Goal: Check status: Check status

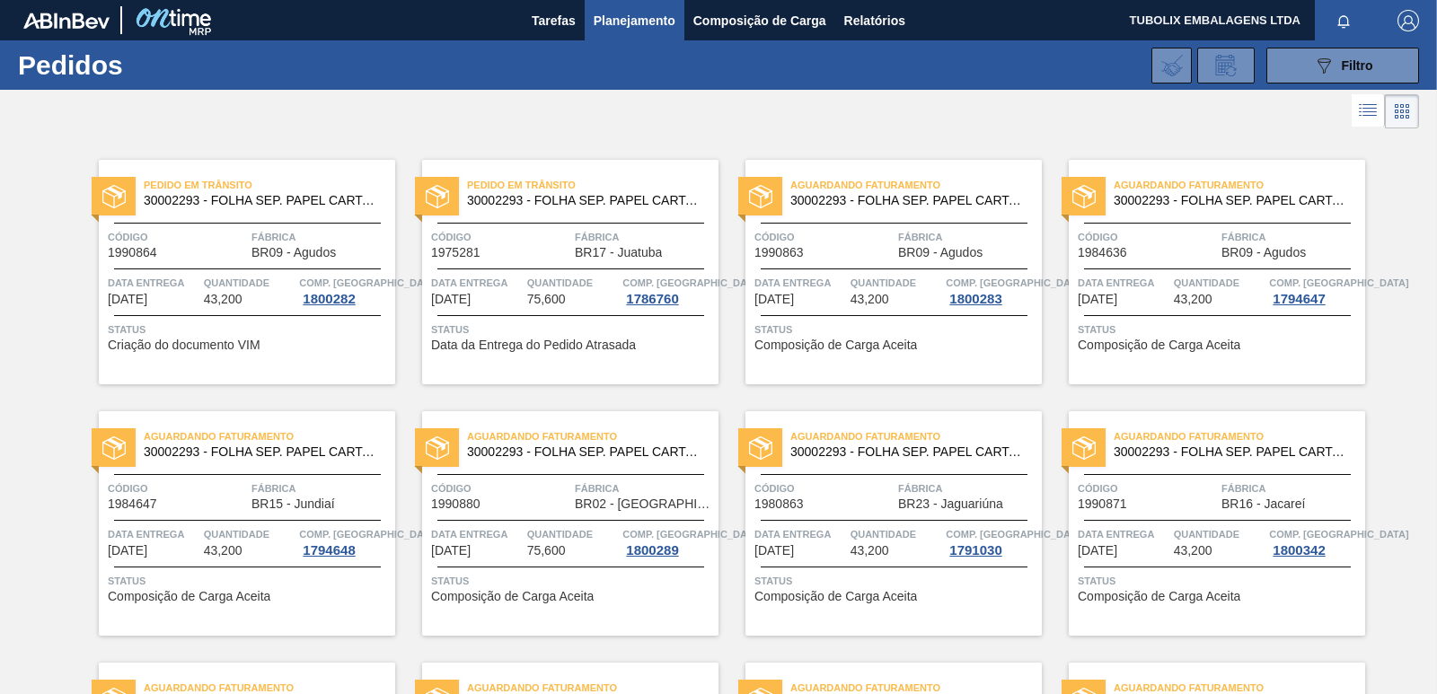
click at [585, 187] on span "Pedido em Trânsito" at bounding box center [592, 185] width 251 height 18
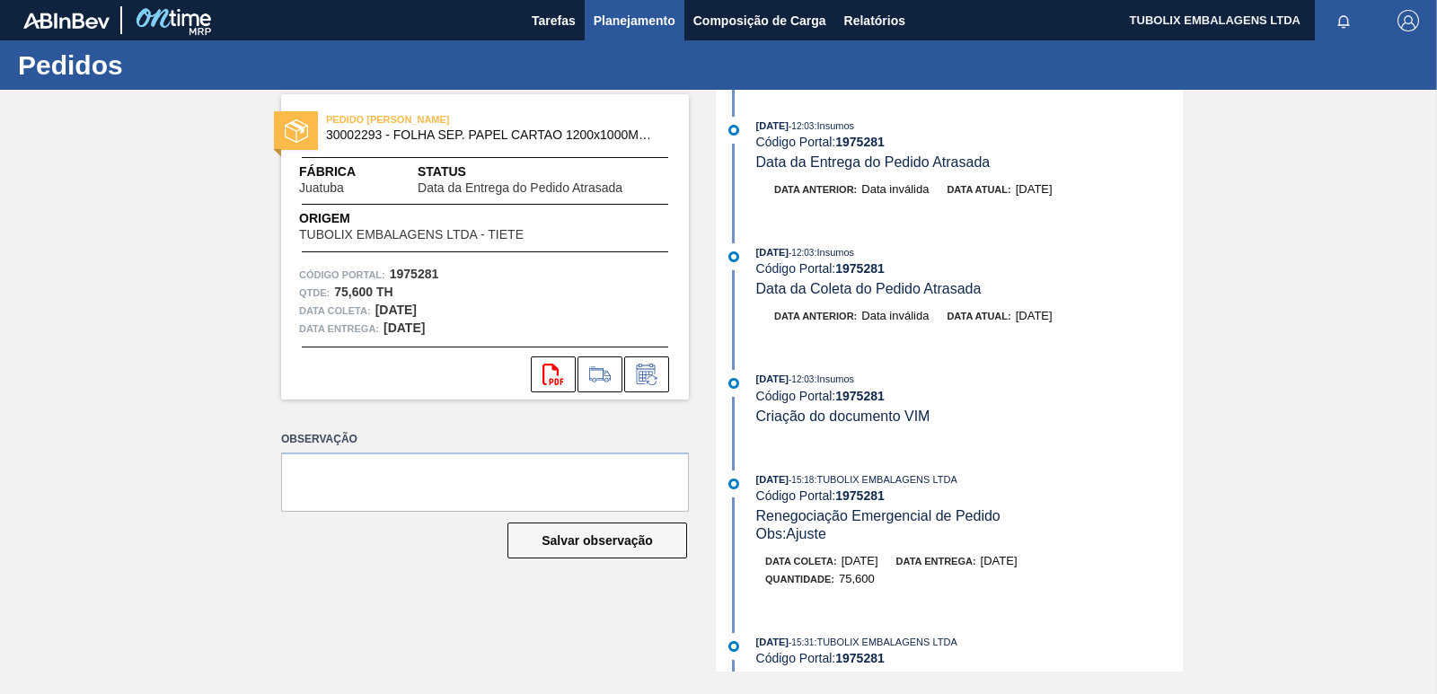
click at [613, 18] on span "Planejamento" at bounding box center [635, 21] width 82 height 22
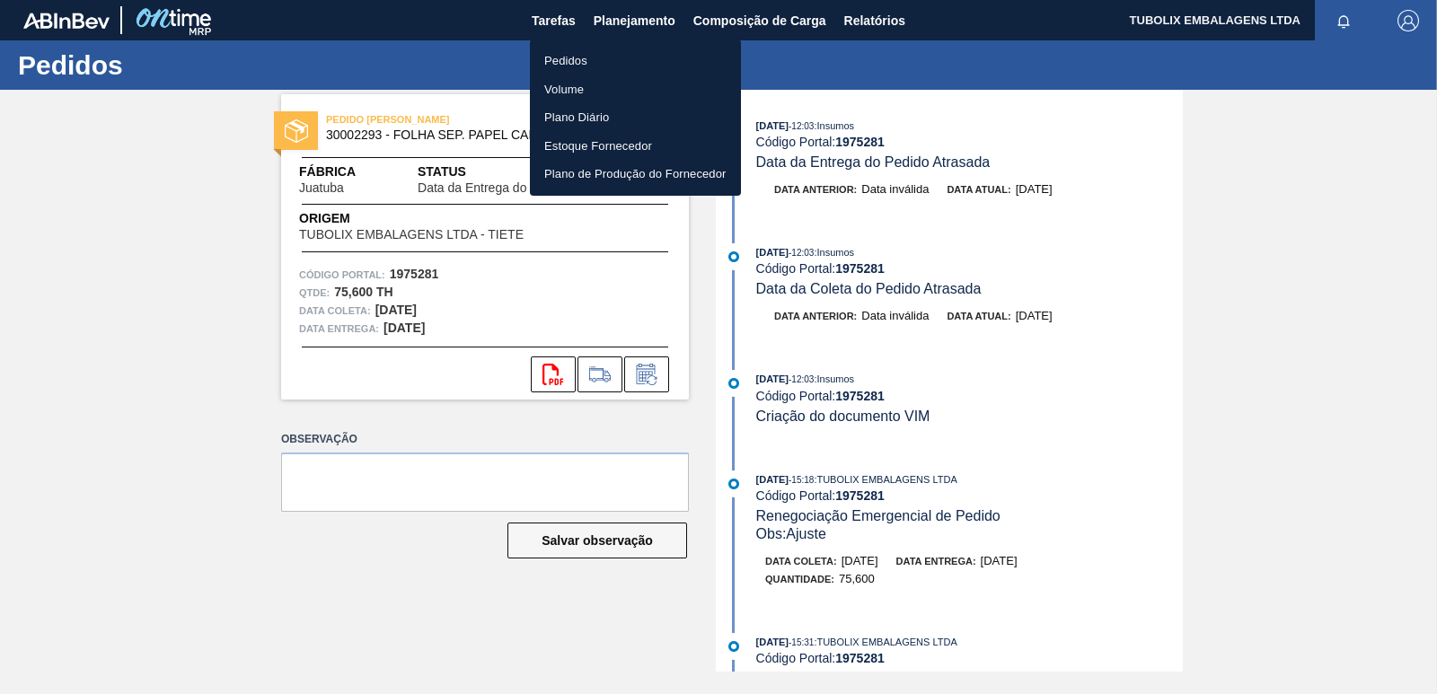
click at [589, 65] on li "Pedidos" at bounding box center [635, 61] width 211 height 29
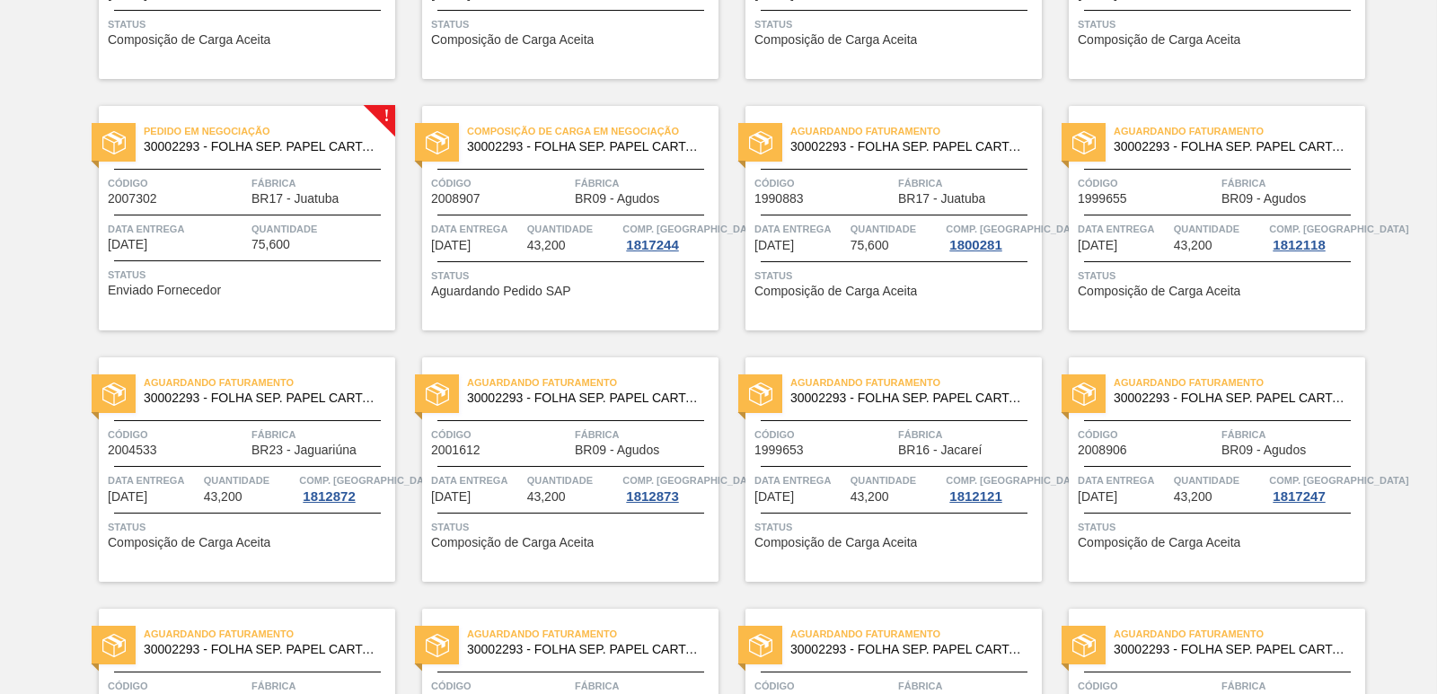
scroll to position [2156, 0]
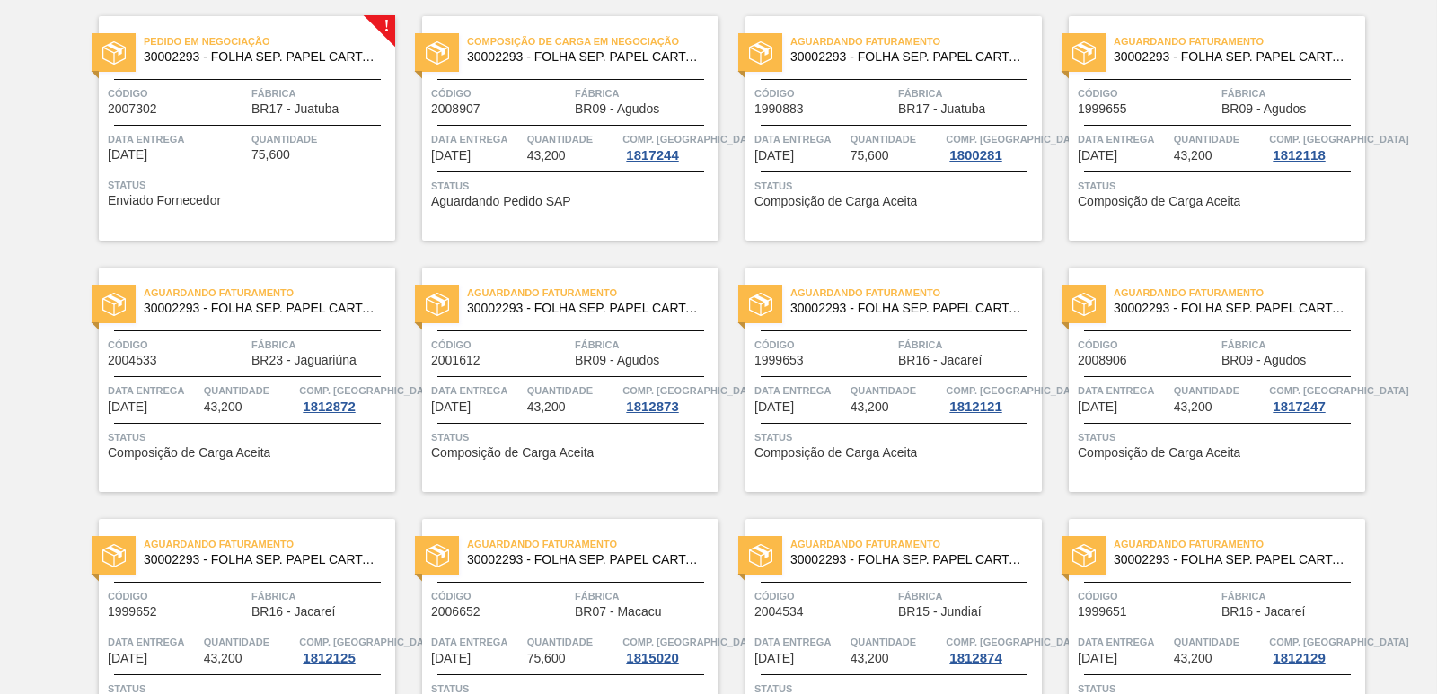
click at [246, 66] on div "Pedido em Negociação 30002293 - FOLHA SEP. PAPEL CARTAO 1200x1000M 350g" at bounding box center [247, 50] width 296 height 40
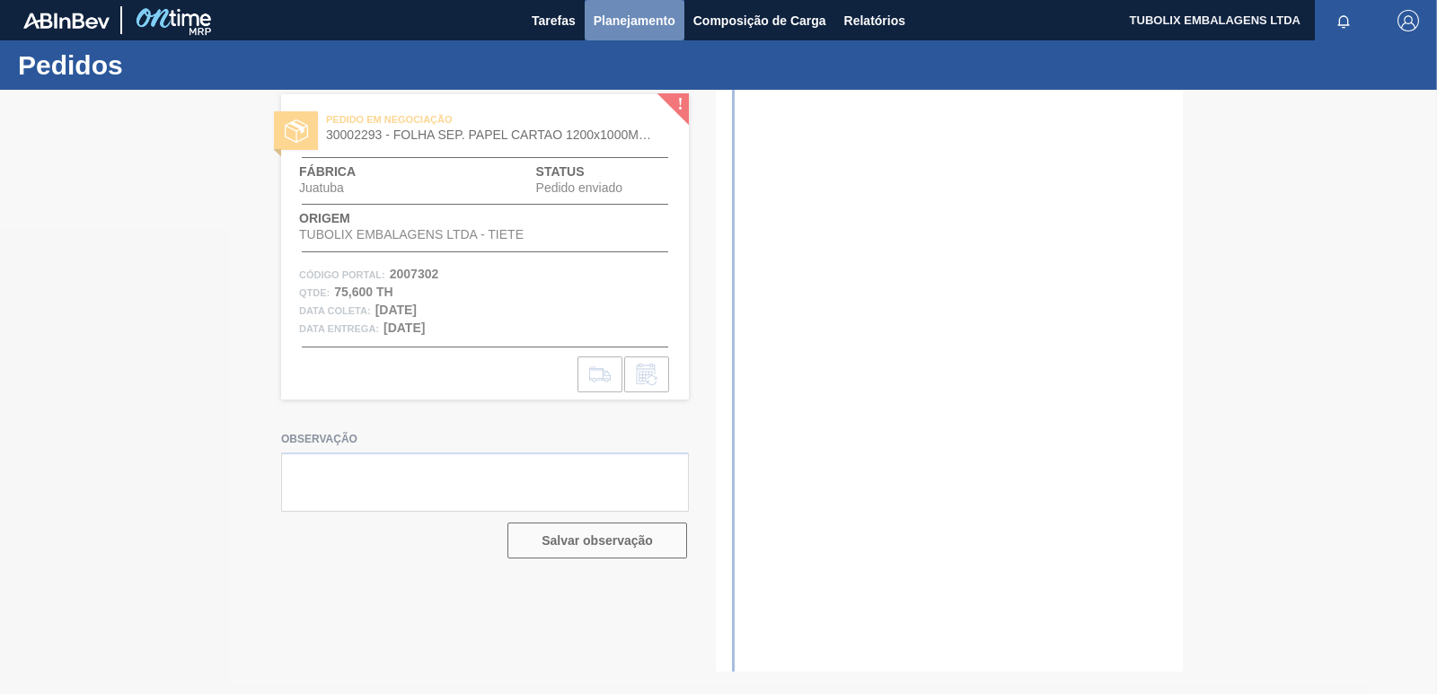
click at [642, 26] on span "Planejamento" at bounding box center [635, 21] width 82 height 22
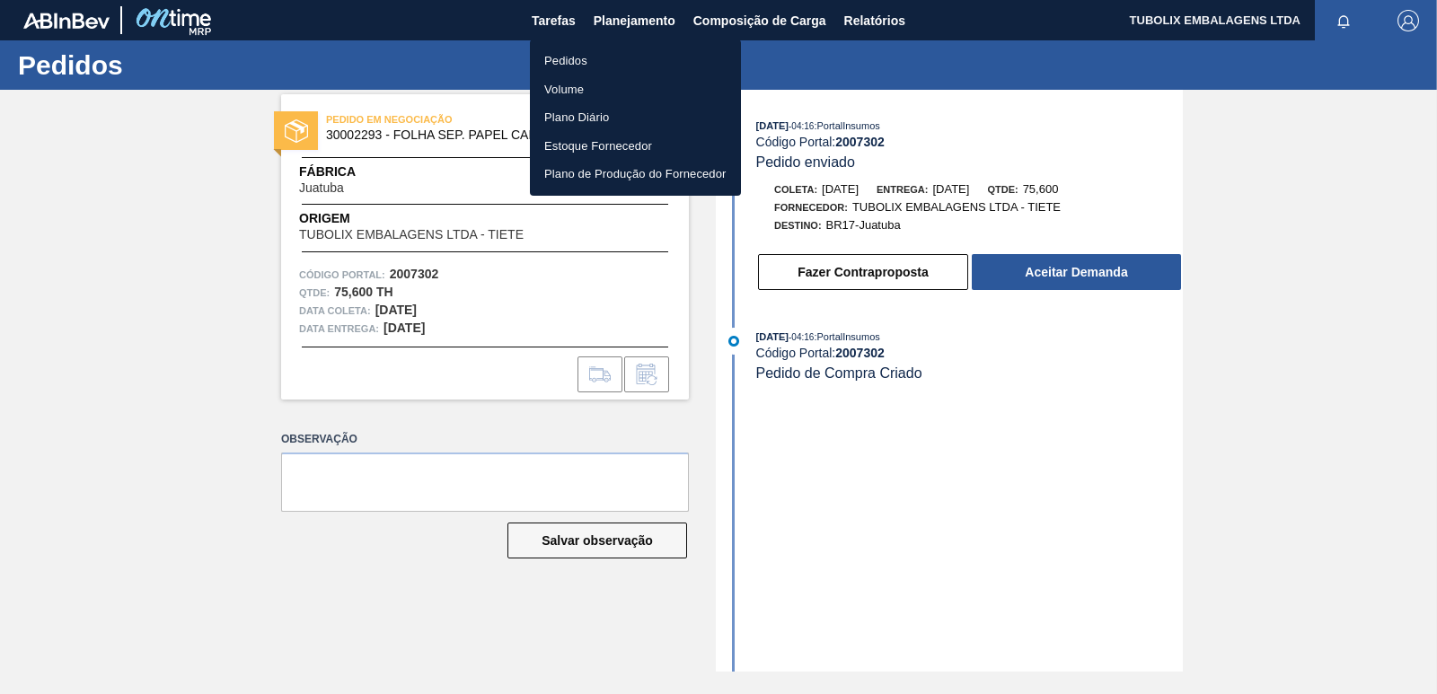
click at [569, 51] on li "Pedidos" at bounding box center [635, 61] width 211 height 29
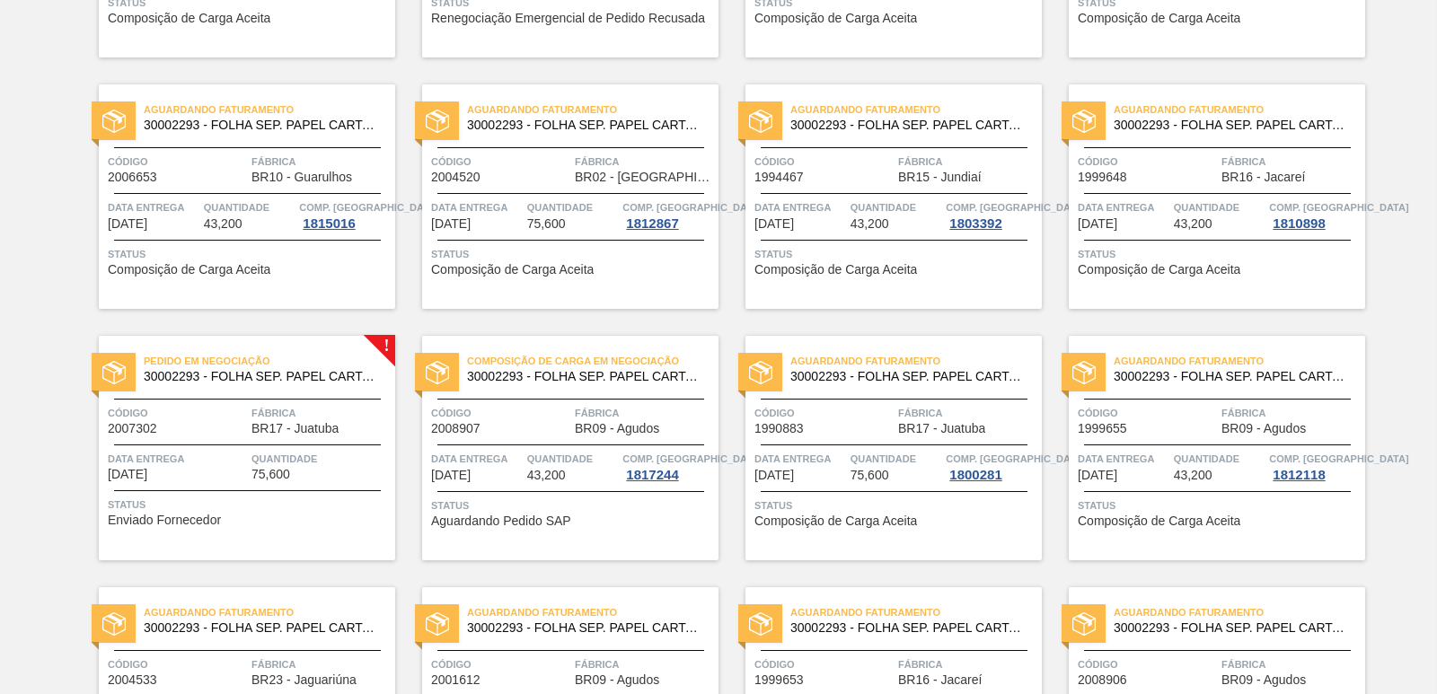
scroll to position [1886, 0]
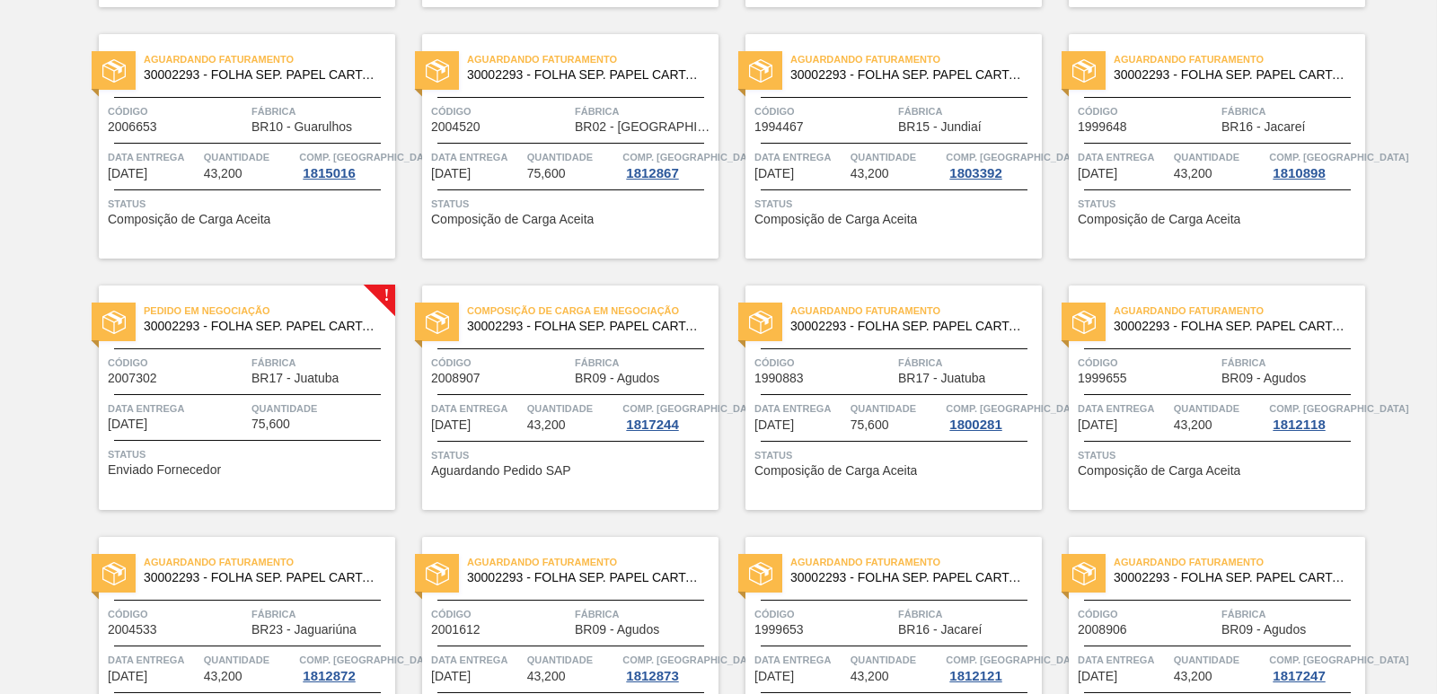
click at [531, 304] on span "Composição de Carga em Negociação" at bounding box center [592, 311] width 251 height 18
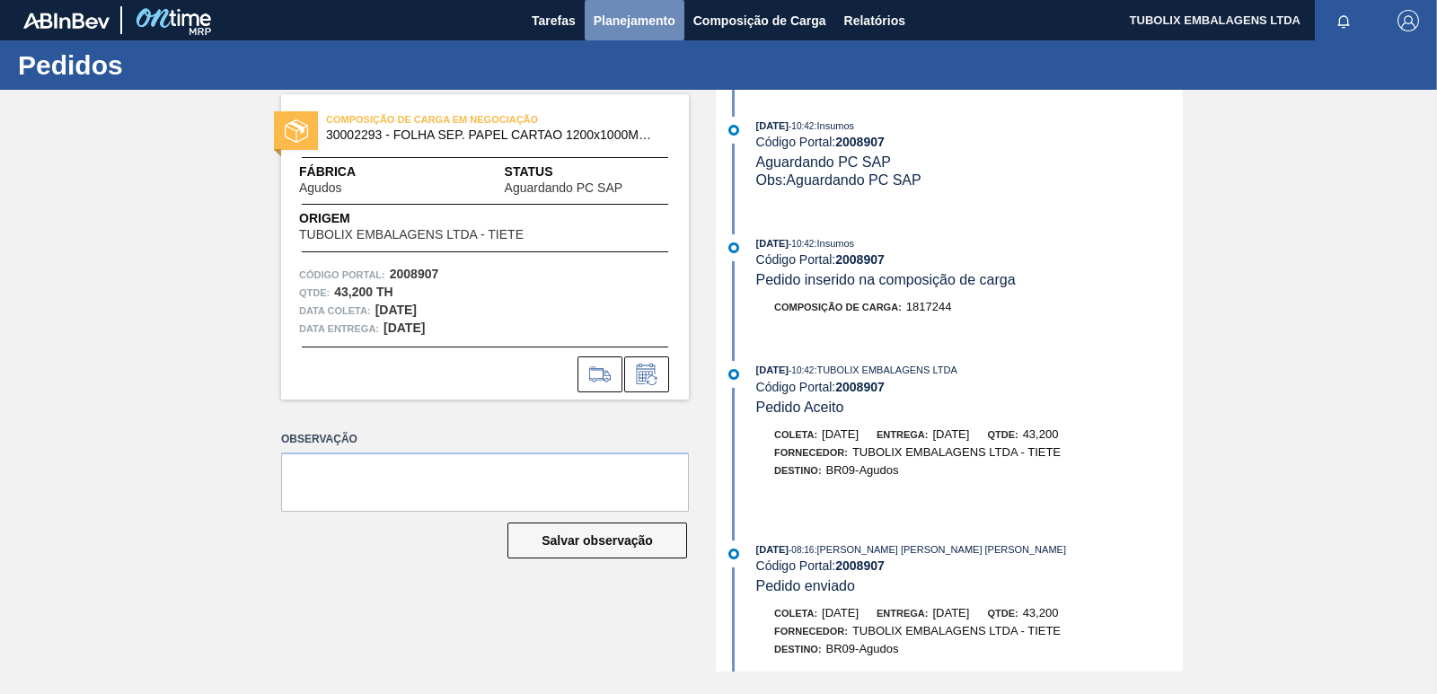
click at [626, 11] on span "Planejamento" at bounding box center [635, 21] width 82 height 22
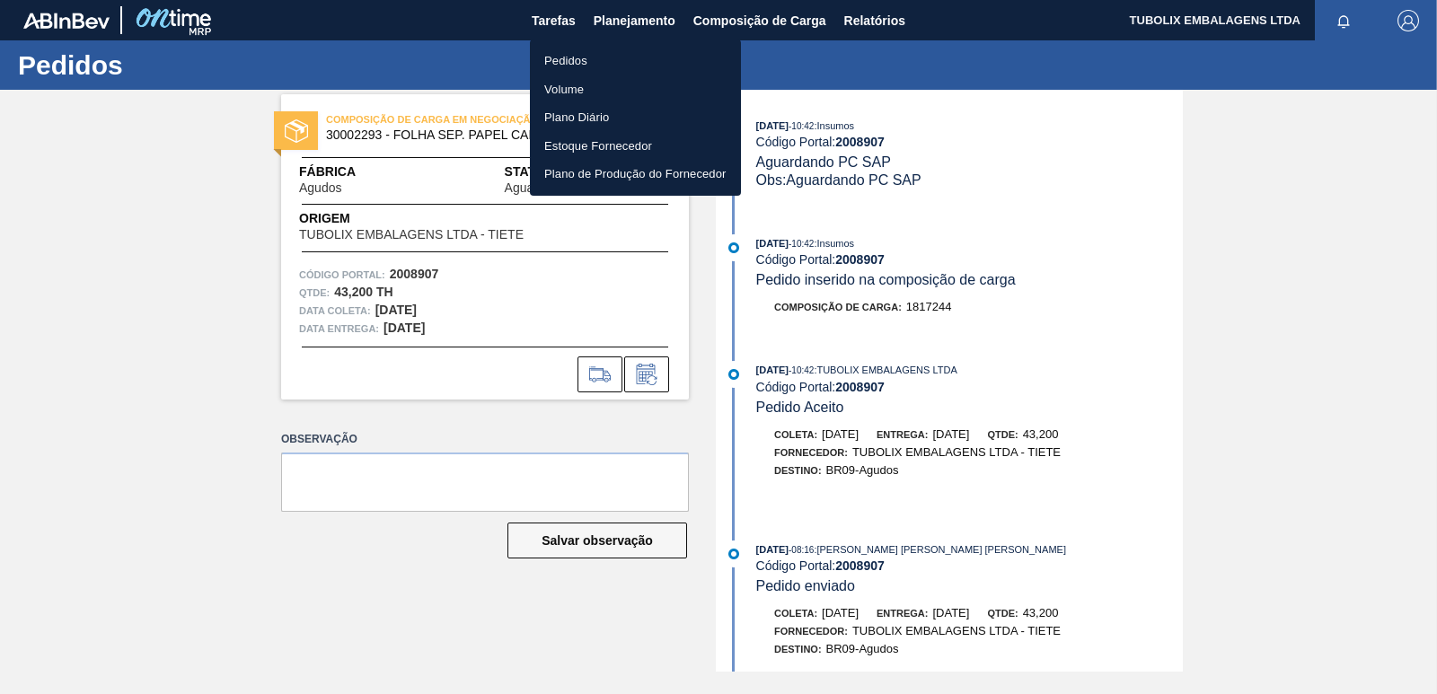
click at [586, 62] on li "Pedidos" at bounding box center [635, 61] width 211 height 29
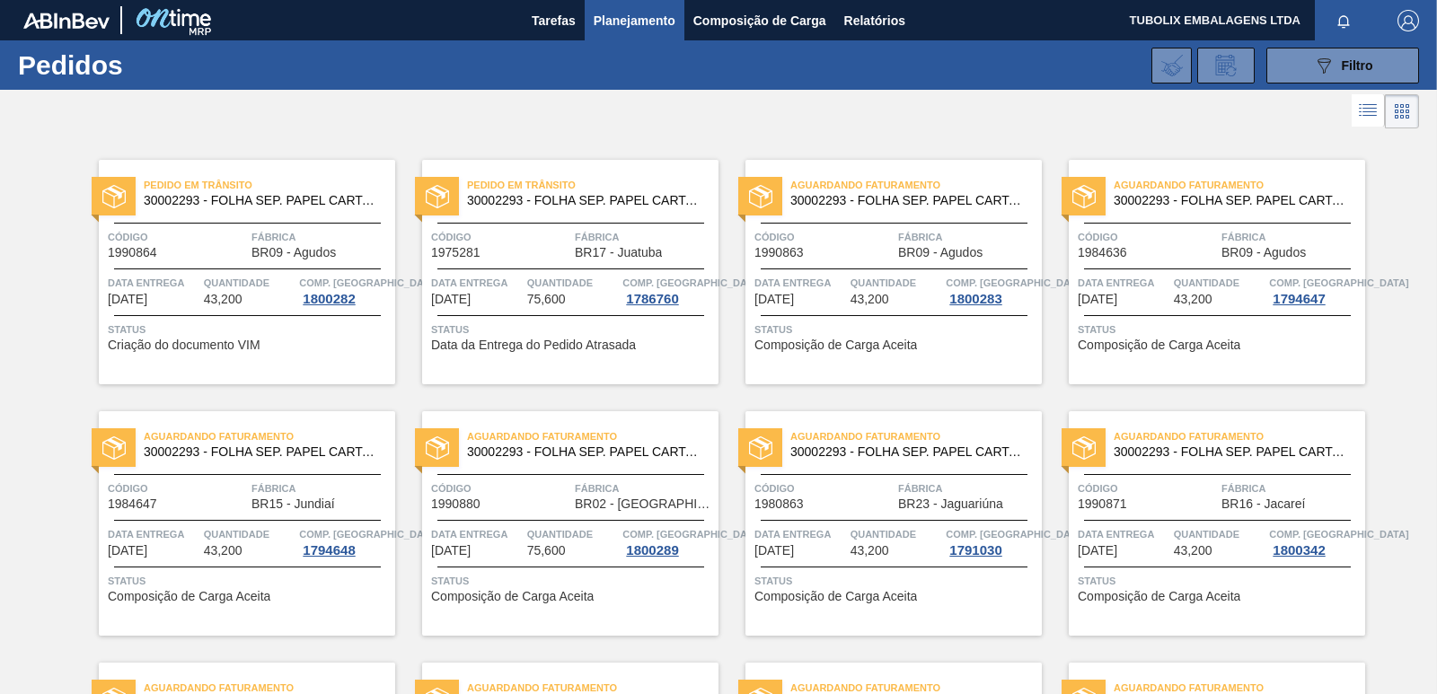
click at [722, 138] on div "Aguardando Faturamento 30002293 - FOLHA SEP. PAPEL CARTAO 1200x1000M 350g Códig…" at bounding box center [880, 258] width 323 height 251
click at [1409, 19] on img "button" at bounding box center [1409, 21] width 22 height 22
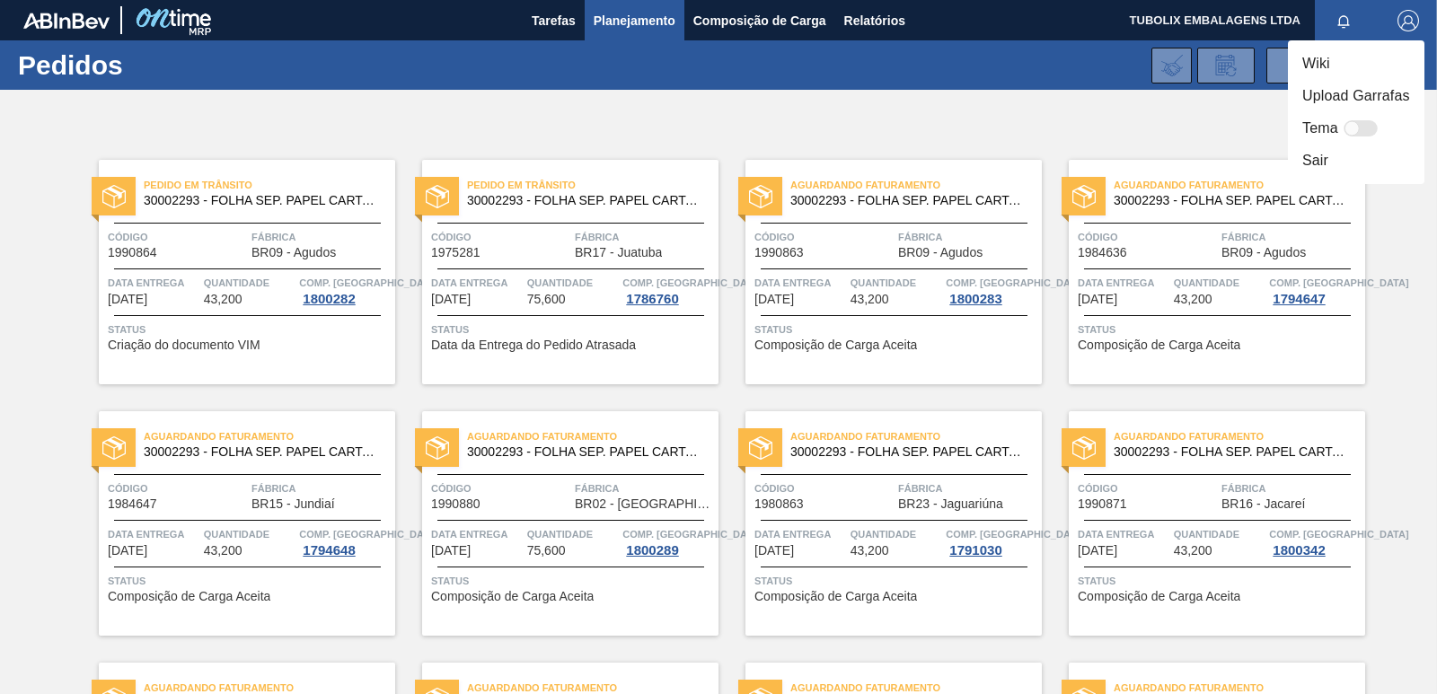
click at [1324, 166] on li "Sair" at bounding box center [1356, 161] width 137 height 32
